Goal: Information Seeking & Learning: Learn about a topic

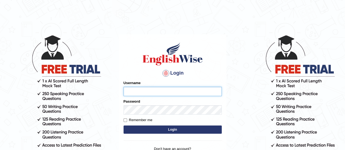
type input "karanvir_parramatta"
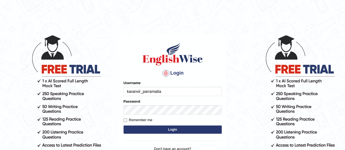
click at [162, 130] on button "Login" at bounding box center [173, 130] width 98 height 8
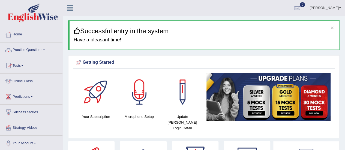
click at [34, 48] on link "Practice Questions" at bounding box center [31, 50] width 62 height 14
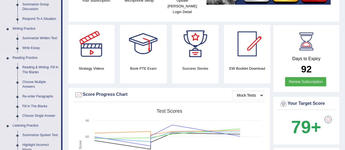
scroll to position [122, 0]
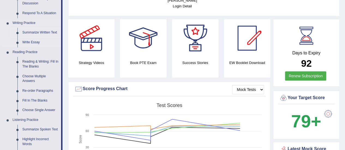
click at [30, 32] on link "Summarize Written Text" at bounding box center [40, 33] width 41 height 10
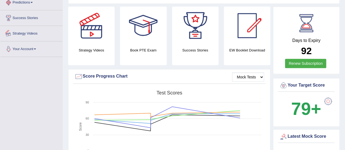
scroll to position [178, 0]
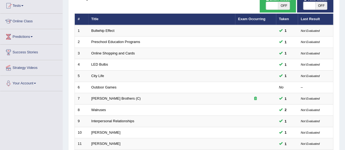
scroll to position [62, 0]
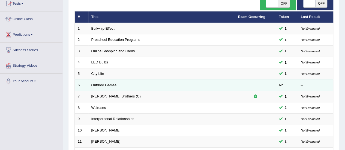
click at [104, 82] on td "Outdoor Games" at bounding box center [161, 85] width 147 height 11
click at [105, 85] on link "Outdoor Games" at bounding box center [103, 85] width 25 height 4
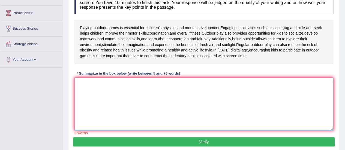
click at [128, 88] on textarea at bounding box center [203, 104] width 259 height 53
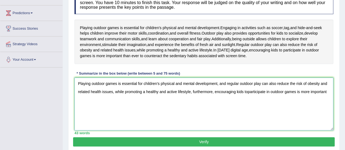
click at [246, 92] on textarea "Playing outdoor games is essential for children's physical and mental developme…" at bounding box center [203, 104] width 259 height 53
click at [329, 89] on textarea "Playing outdoor games is essential for children's physical and mental developme…" at bounding box center [203, 104] width 259 height 53
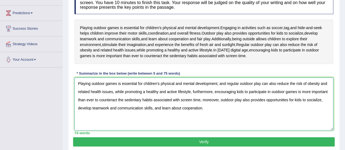
type textarea "Playing outdoor games is essential for children's physical and mental developme…"
click at [200, 139] on button "Verify" at bounding box center [204, 142] width 262 height 9
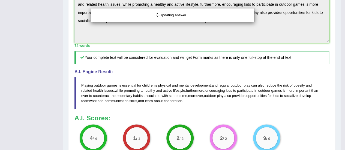
scroll to position [190, 0]
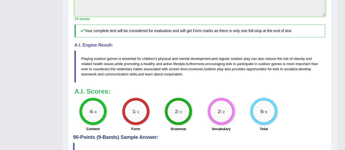
click at [243, 110] on div "9 / 9 Total" at bounding box center [264, 115] width 43 height 35
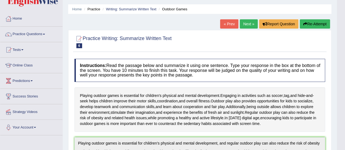
scroll to position [0, 0]
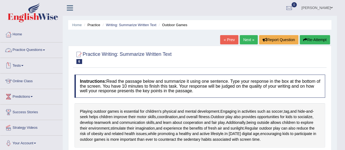
click at [38, 49] on link "Practice Questions" at bounding box center [31, 50] width 62 height 14
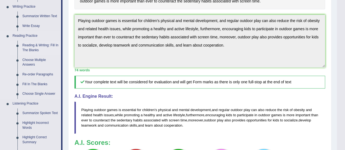
scroll to position [143, 0]
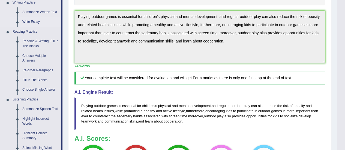
click at [29, 20] on link "Write Essay" at bounding box center [40, 22] width 41 height 10
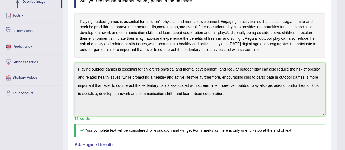
scroll to position [132, 0]
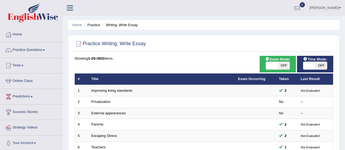
scroll to position [208, 0]
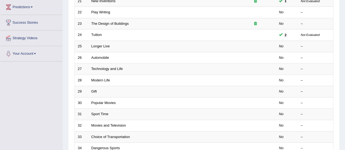
click at [103, 13] on link "Play Writing" at bounding box center [100, 12] width 19 height 4
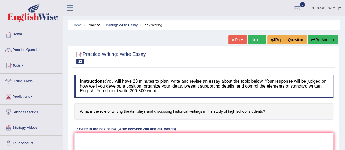
click at [252, 38] on link "Next »" at bounding box center [257, 39] width 18 height 9
click at [255, 41] on link "Next »" at bounding box center [257, 39] width 18 height 9
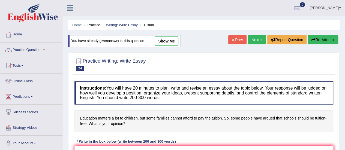
click at [255, 41] on link "Next »" at bounding box center [257, 39] width 18 height 9
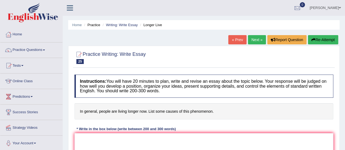
click at [255, 41] on link "Next »" at bounding box center [257, 39] width 18 height 9
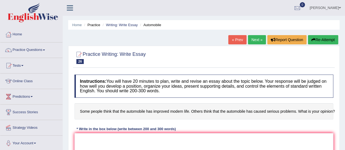
click at [255, 41] on link "Next »" at bounding box center [257, 39] width 18 height 9
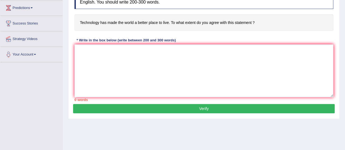
scroll to position [100, 0]
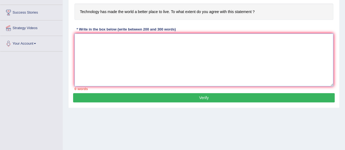
click at [124, 57] on textarea at bounding box center [203, 60] width 259 height 53
paste textarea "ESSAY TEMPLATE The increasing influence of (essay topic) on our lives has ignit…"
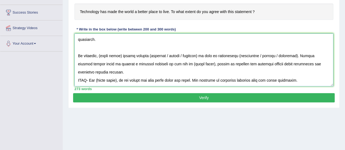
scroll to position [0, 0]
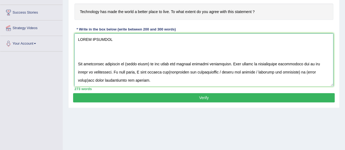
click at [77, 71] on textarea at bounding box center [203, 60] width 259 height 53
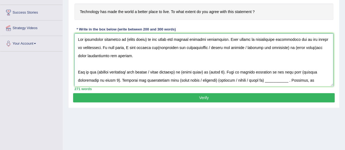
scroll to position [115, 0]
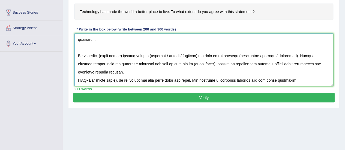
drag, startPoint x: 77, startPoint y: 71, endPoint x: 344, endPoint y: 76, distance: 266.9
click at [344, 76] on div "Home Practice Writing: Write Essay Technology and Life « Prev Next » Report Que…" at bounding box center [204, 36] width 282 height 273
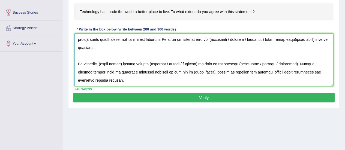
scroll to position [0, 0]
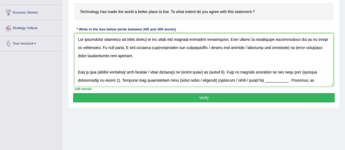
click at [221, 118] on div "Home Practice Writing: Write Essay Technology and Life « Prev Next » Report Que…" at bounding box center [204, 36] width 282 height 273
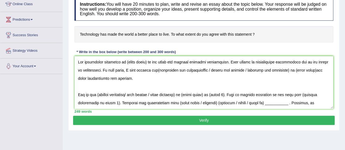
drag, startPoint x: 219, startPoint y: 136, endPoint x: 239, endPoint y: 147, distance: 22.2
click at [219, 136] on div "Home Practice Writing: Write Essay Technology and Life « Prev Next » Report Que…" at bounding box center [204, 59] width 282 height 273
click at [145, 64] on textarea at bounding box center [203, 82] width 259 height 53
click at [152, 71] on textarea at bounding box center [203, 82] width 259 height 53
drag, startPoint x: 202, startPoint y: 70, endPoint x: 310, endPoint y: 70, distance: 107.5
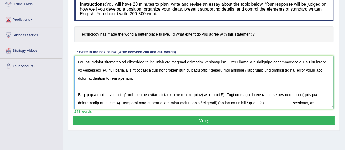
click at [310, 70] on textarea at bounding box center [203, 82] width 259 height 53
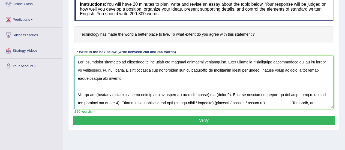
click at [220, 71] on textarea at bounding box center [203, 82] width 259 height 53
click at [211, 71] on textarea at bounding box center [203, 82] width 259 height 53
click at [172, 69] on textarea at bounding box center [203, 82] width 259 height 53
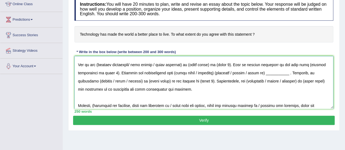
scroll to position [31, 0]
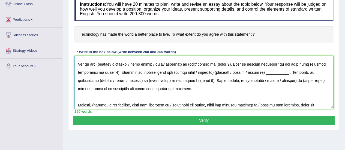
click at [98, 62] on textarea at bounding box center [203, 82] width 259 height 53
click at [231, 64] on textarea at bounding box center [203, 82] width 259 height 53
click at [95, 73] on textarea at bounding box center [203, 82] width 259 height 53
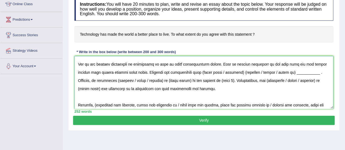
click at [152, 74] on textarea at bounding box center [203, 82] width 259 height 53
click at [243, 74] on textarea at bounding box center [203, 82] width 259 height 53
click at [240, 71] on textarea at bounding box center [203, 82] width 259 height 53
drag, startPoint x: 253, startPoint y: 71, endPoint x: 314, endPoint y: 73, distance: 60.9
click at [314, 73] on textarea at bounding box center [203, 82] width 259 height 53
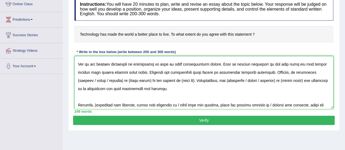
click at [312, 71] on textarea at bounding box center [203, 82] width 259 height 53
click at [133, 81] on textarea at bounding box center [203, 82] width 259 height 53
click at [156, 82] on textarea at bounding box center [203, 82] width 259 height 53
click at [126, 80] on textarea at bounding box center [203, 82] width 259 height 53
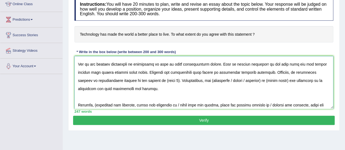
click at [126, 80] on textarea at bounding box center [203, 82] width 259 height 53
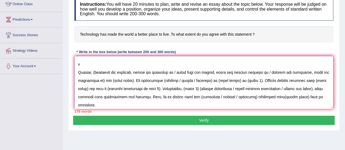
scroll to position [0, 0]
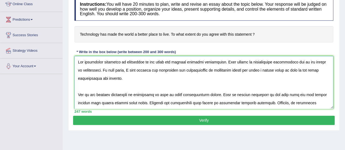
click at [143, 92] on textarea at bounding box center [203, 82] width 259 height 53
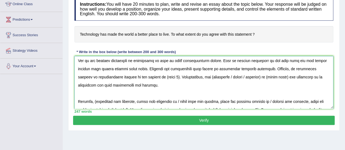
scroll to position [34, 0]
click at [125, 76] on textarea at bounding box center [203, 82] width 259 height 53
click at [160, 76] on textarea at bounding box center [203, 82] width 259 height 53
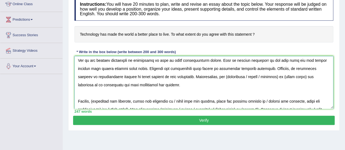
click at [158, 77] on textarea at bounding box center [203, 82] width 259 height 53
click at [198, 77] on textarea at bounding box center [203, 82] width 259 height 53
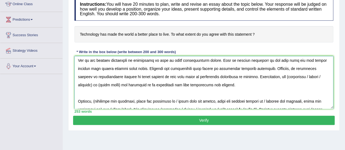
click at [273, 77] on textarea at bounding box center [203, 82] width 259 height 53
click at [122, 86] on textarea at bounding box center [203, 82] width 259 height 53
click at [138, 84] on textarea at bounding box center [203, 82] width 259 height 53
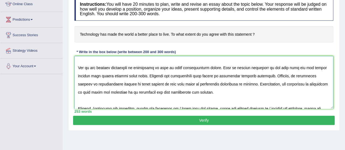
scroll to position [24, 0]
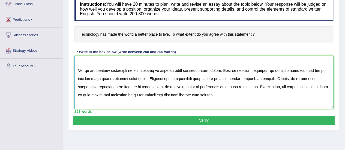
click at [135, 81] on textarea at bounding box center [203, 82] width 259 height 53
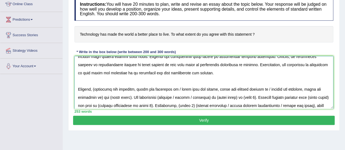
scroll to position [60, 0]
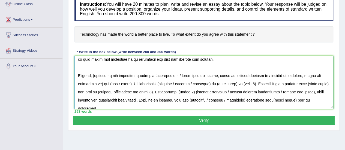
click at [97, 73] on textarea at bounding box center [203, 82] width 259 height 53
click at [99, 83] on textarea at bounding box center [203, 82] width 259 height 53
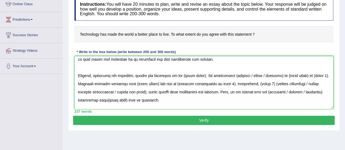
click at [202, 76] on textarea at bounding box center [203, 82] width 259 height 53
click at [221, 75] on textarea at bounding box center [203, 82] width 259 height 53
click at [314, 74] on textarea at bounding box center [203, 82] width 259 height 53
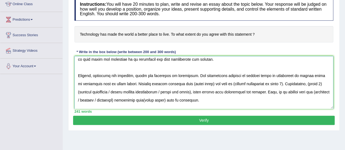
click at [206, 85] on textarea at bounding box center [203, 82] width 259 height 53
click at [277, 83] on textarea at bounding box center [203, 82] width 259 height 53
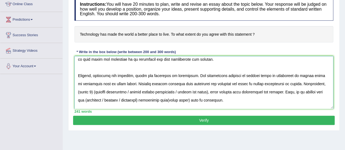
click at [92, 92] on textarea at bounding box center [203, 82] width 259 height 53
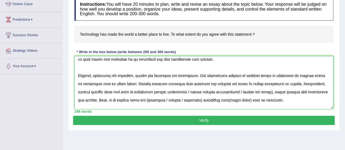
click at [266, 94] on textarea at bounding box center [203, 82] width 259 height 53
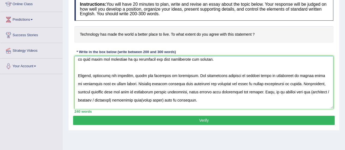
click at [304, 93] on textarea at bounding box center [203, 82] width 259 height 53
click at [106, 100] on textarea at bounding box center [203, 82] width 259 height 53
click at [126, 102] on textarea at bounding box center [203, 82] width 259 height 53
click at [171, 82] on textarea at bounding box center [203, 82] width 259 height 53
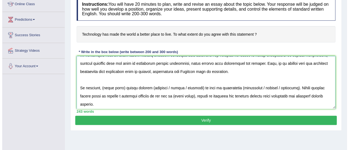
scroll to position [89, 0]
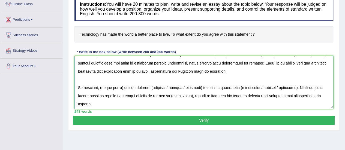
click at [122, 89] on textarea at bounding box center [203, 82] width 259 height 53
click at [149, 91] on textarea at bounding box center [203, 82] width 259 height 53
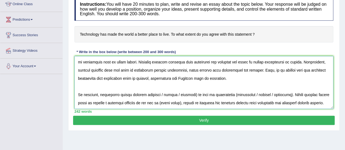
click at [162, 88] on textarea at bounding box center [203, 82] width 259 height 53
click at [194, 90] on textarea at bounding box center [203, 82] width 259 height 53
click at [193, 88] on textarea at bounding box center [203, 82] width 259 height 53
click at [244, 87] on textarea at bounding box center [203, 82] width 259 height 53
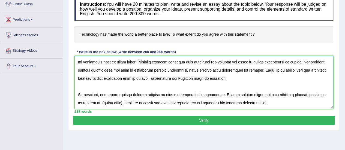
click at [111, 95] on textarea at bounding box center [203, 82] width 259 height 53
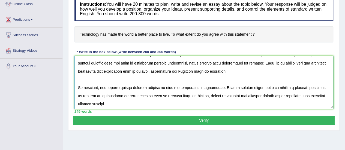
click at [136, 94] on textarea at bounding box center [203, 82] width 259 height 53
click at [149, 98] on textarea at bounding box center [203, 82] width 259 height 53
click at [168, 86] on textarea at bounding box center [203, 82] width 259 height 53
type textarea "The increasing influence of technology on our lives has ignited numerous discus…"
click at [182, 119] on button "Verify" at bounding box center [204, 120] width 262 height 9
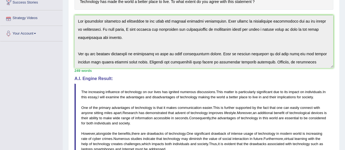
scroll to position [0, 0]
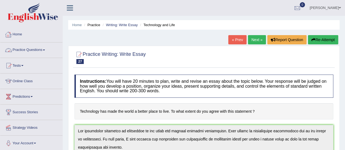
click at [36, 53] on link "Practice Questions" at bounding box center [31, 50] width 62 height 14
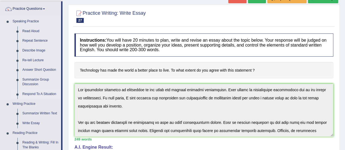
scroll to position [44, 0]
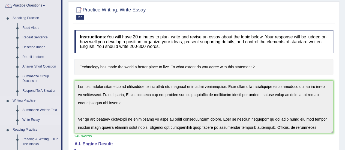
click at [31, 120] on link "Write Essay" at bounding box center [40, 120] width 41 height 10
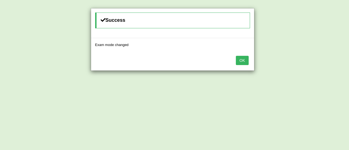
click at [248, 61] on button "OK" at bounding box center [242, 60] width 13 height 9
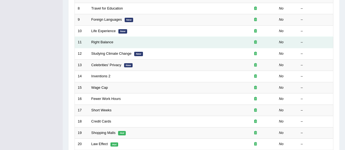
scroll to position [208, 0]
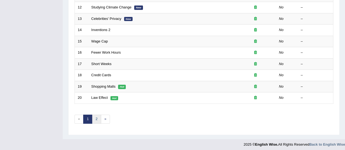
click at [98, 118] on link "2" at bounding box center [96, 119] width 9 height 9
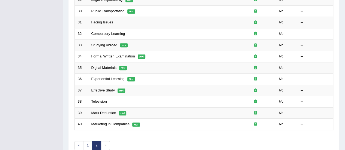
scroll to position [206, 0]
